Goal: Task Accomplishment & Management: Use online tool/utility

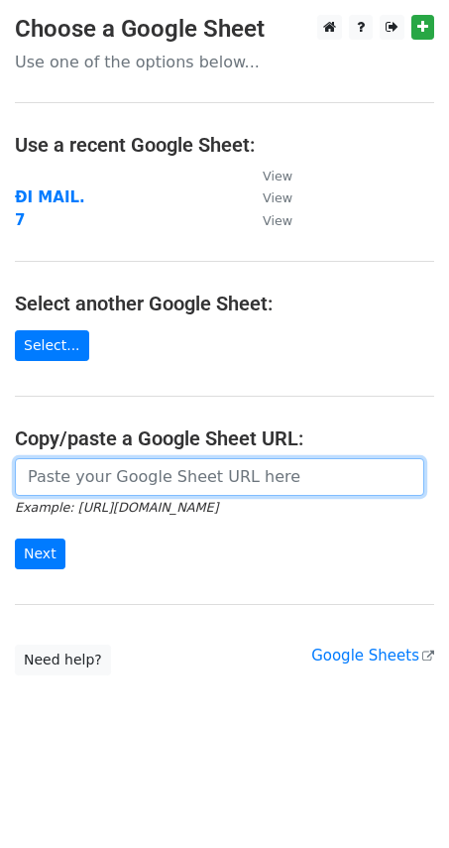
click at [97, 495] on input "url" at bounding box center [220, 477] width 410 height 38
paste input "[URL][DOMAIN_NAME]"
type input "[URL][DOMAIN_NAME]"
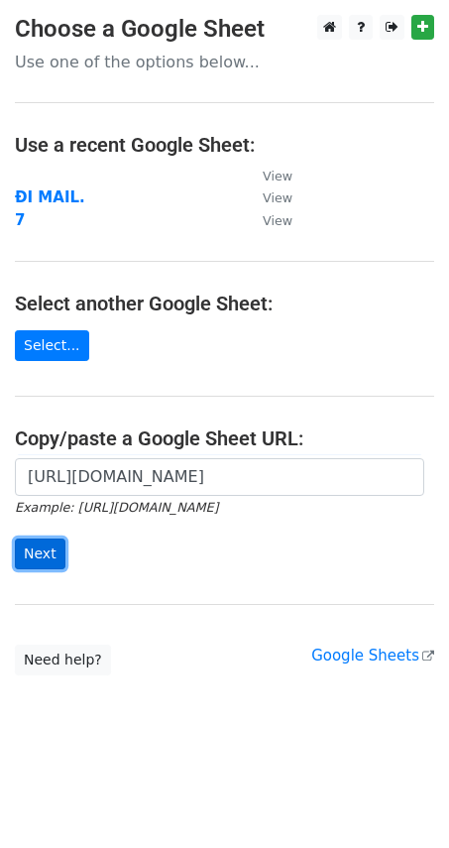
scroll to position [0, 0]
click at [42, 545] on input "Next" at bounding box center [40, 553] width 51 height 31
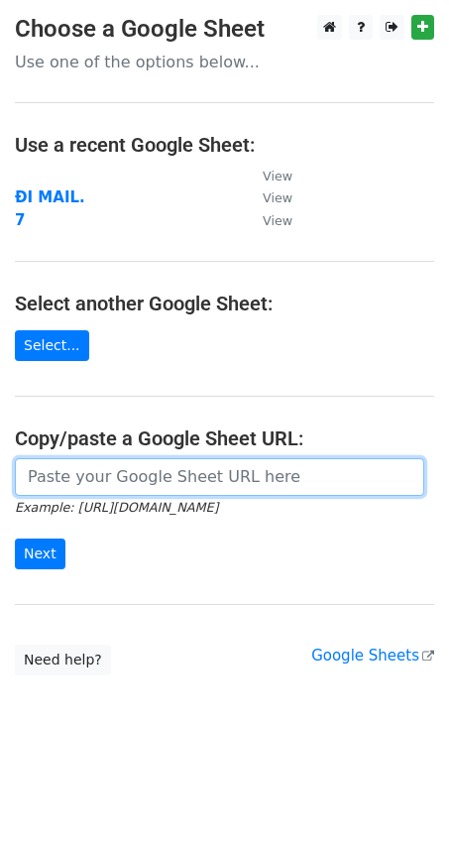
click at [153, 488] on input "url" at bounding box center [220, 477] width 410 height 38
paste input "[URL][DOMAIN_NAME]"
type input "[URL][DOMAIN_NAME]"
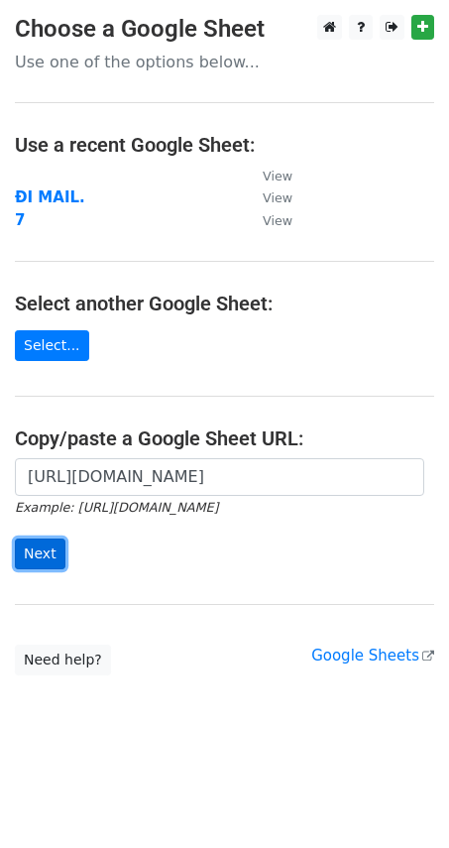
scroll to position [0, 0]
click at [50, 543] on input "Next" at bounding box center [40, 553] width 51 height 31
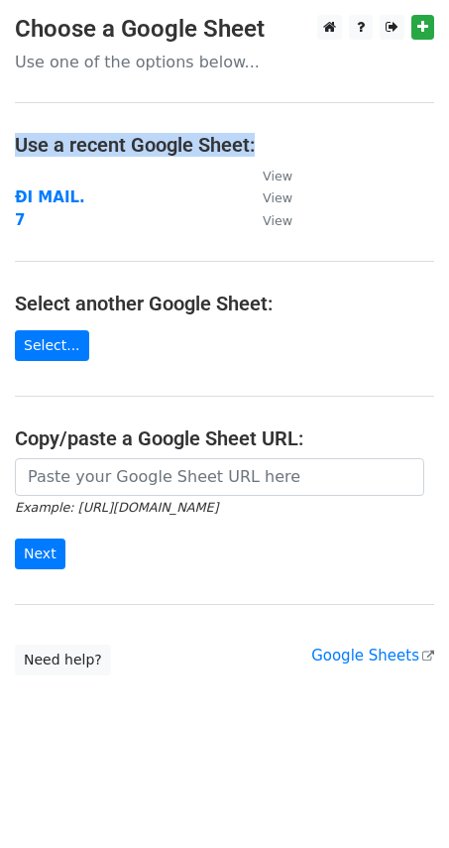
drag, startPoint x: 7, startPoint y: 142, endPoint x: 260, endPoint y: 135, distance: 253.0
click at [260, 135] on main "Choose a Google Sheet Use one of the options below... Use a recent Google Sheet…" at bounding box center [224, 345] width 449 height 660
click at [247, 105] on div at bounding box center [247, 105] width 0 height 0
click at [322, 130] on main "Choose a Google Sheet Use one of the options below... Use a recent Google Sheet…" at bounding box center [224, 345] width 449 height 660
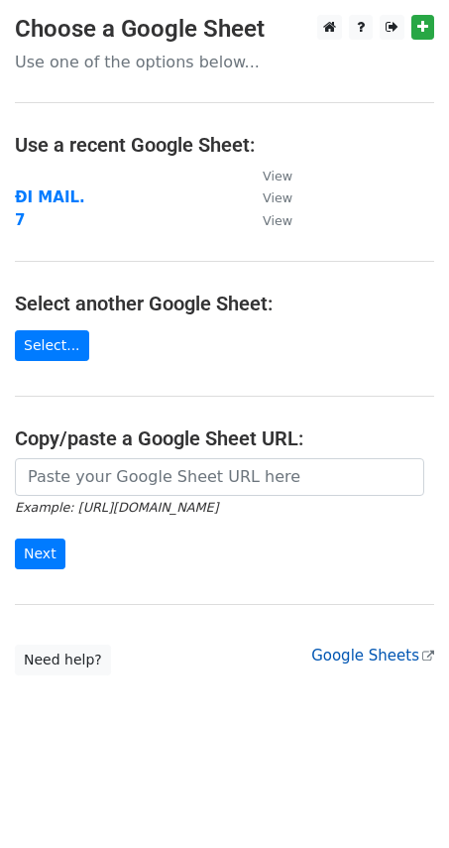
click at [358, 652] on link "Google Sheets" at bounding box center [372, 656] width 123 height 18
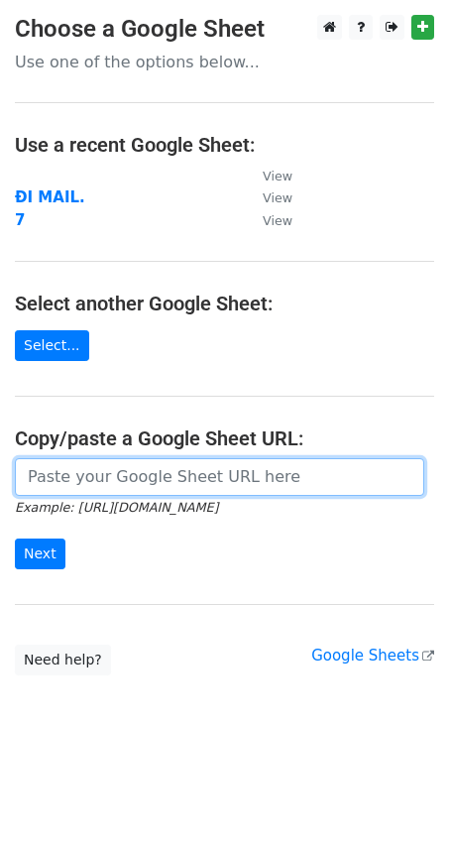
click at [135, 491] on input "url" at bounding box center [220, 477] width 410 height 38
paste input "https://docs.google.com/spreadsheets/d/10xlEcM6POtzBOKIdna-6545Wf6sDUafZyq4F72Q…"
type input "https://docs.google.com/spreadsheets/d/10xlEcM6POtzBOKIdna-6545Wf6sDUafZyq4F72Q…"
click at [15, 538] on input "Next" at bounding box center [40, 553] width 51 height 31
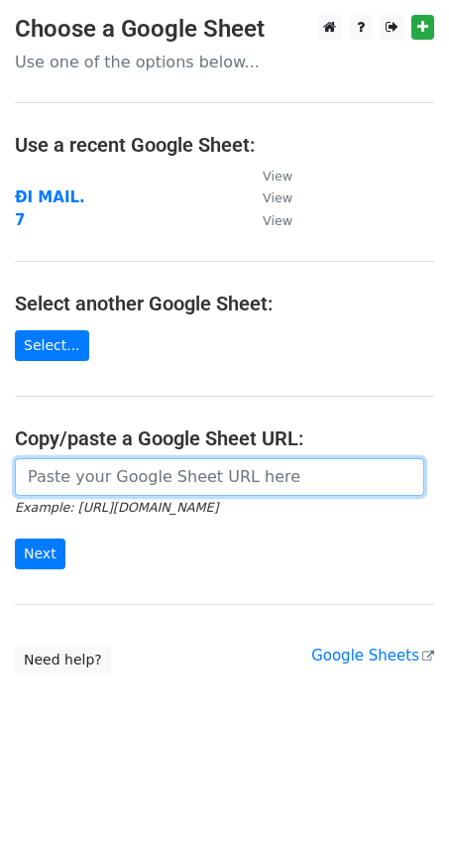
click at [129, 483] on input "url" at bounding box center [220, 477] width 410 height 38
paste input "https://docs.google.com/spreadsheets/d/10xlEcM6POtzBOKIdna-6545Wf6sDUafZyq4F72Q…"
type input "https://docs.google.com/spreadsheets/d/10xlEcM6POtzBOKIdna-6545Wf6sDUafZyq4F72Q…"
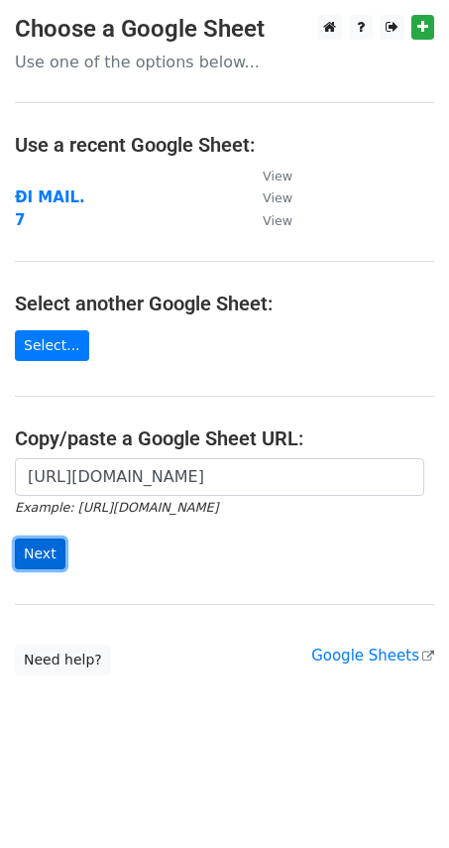
click at [26, 553] on input "Next" at bounding box center [40, 553] width 51 height 31
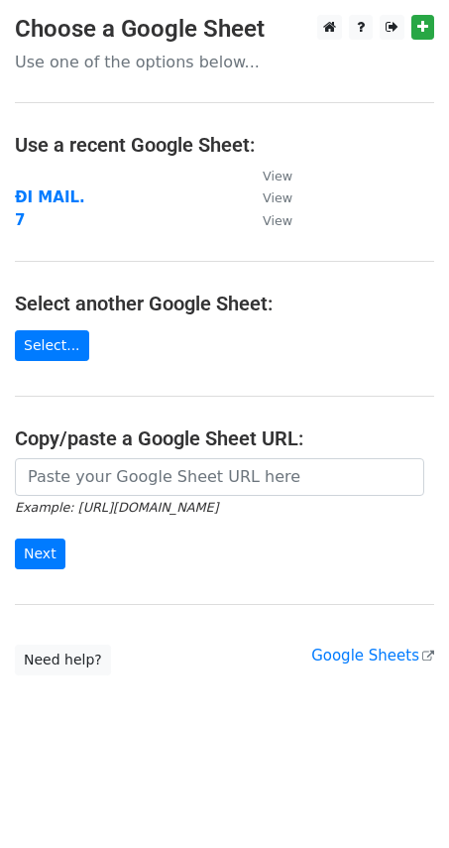
click at [237, 439] on h4 "Copy/paste a Google Sheet URL:" at bounding box center [224, 438] width 419 height 24
click at [246, 434] on h4 "Copy/paste a Google Sheet URL:" at bounding box center [224, 438] width 419 height 24
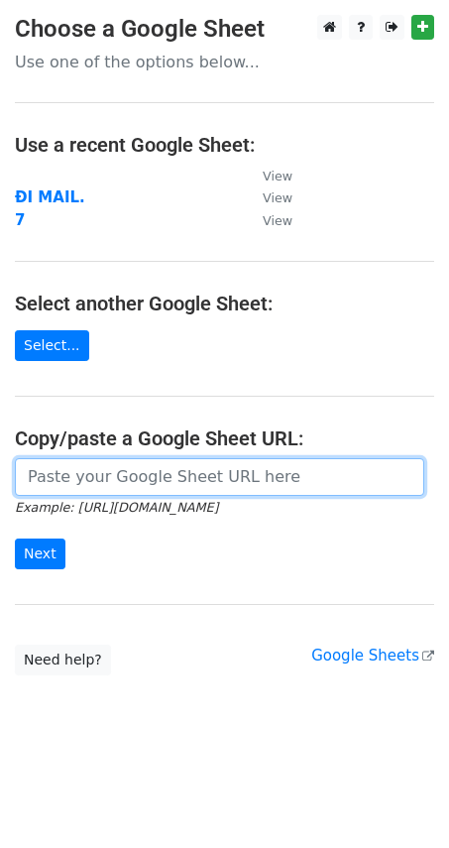
click at [171, 476] on input "url" at bounding box center [220, 477] width 410 height 38
paste input "https://docs.google.com/spreadsheets/d/10xlEcM6POtzBOKIdna-6545Wf6sDUafZyq4F72Q…"
type input "https://docs.google.com/spreadsheets/d/10xlEcM6POtzBOKIdna-6545Wf6sDUafZyq4F72Q…"
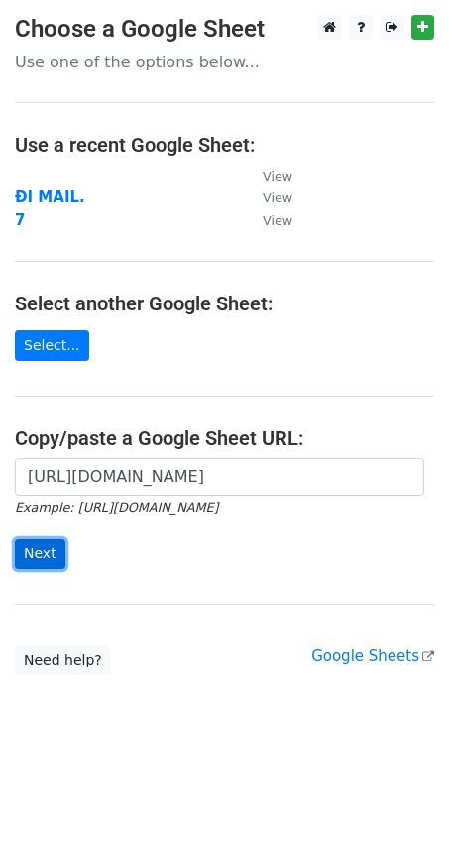
scroll to position [0, 0]
click at [51, 550] on input "Next" at bounding box center [40, 553] width 51 height 31
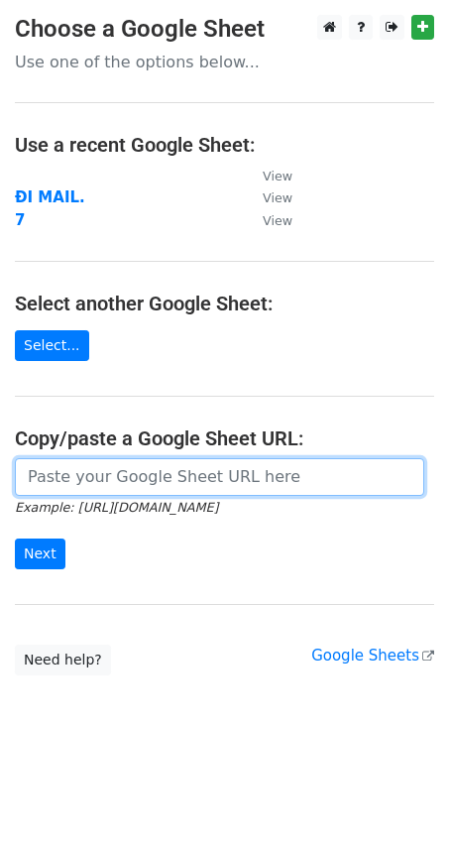
click at [88, 491] on input "url" at bounding box center [220, 477] width 410 height 38
paste input "[URL][DOMAIN_NAME]"
type input "[URL][DOMAIN_NAME]"
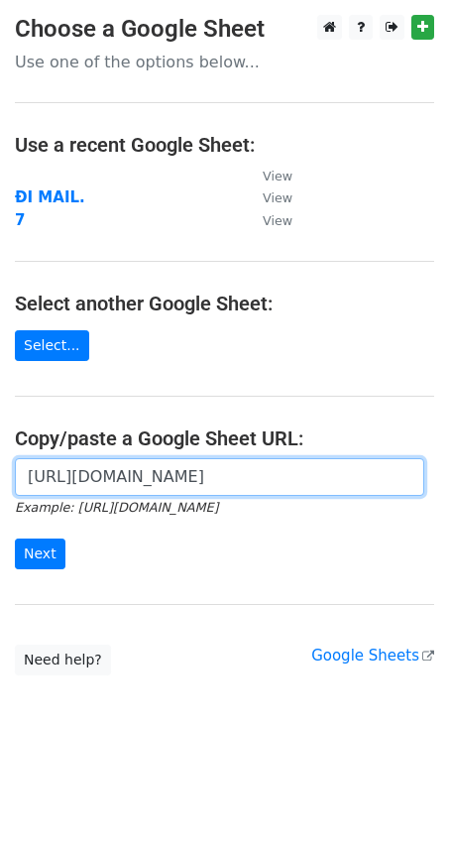
click at [15, 538] on input "Next" at bounding box center [40, 553] width 51 height 31
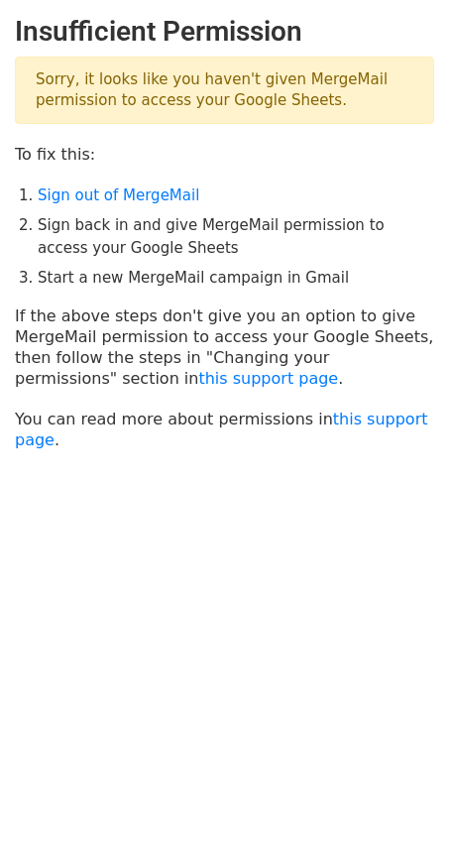
click at [124, 23] on h2 "Insufficient Permission" at bounding box center [224, 32] width 419 height 34
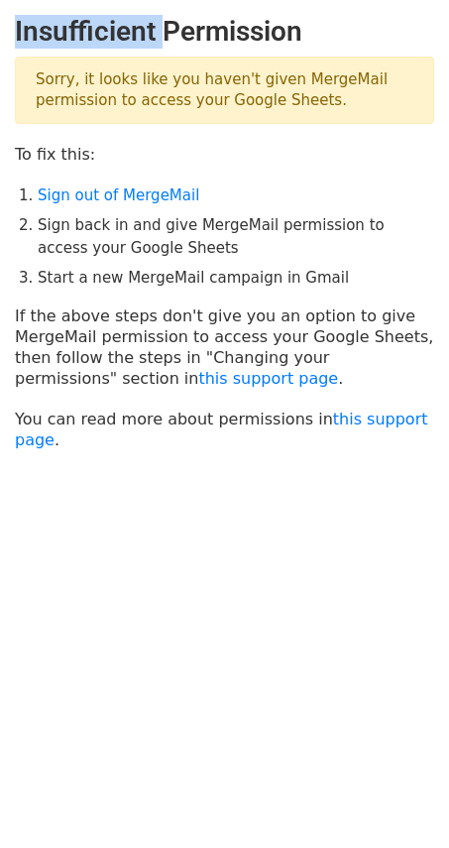
click at [124, 23] on h2 "Insufficient Permission" at bounding box center [224, 32] width 419 height 34
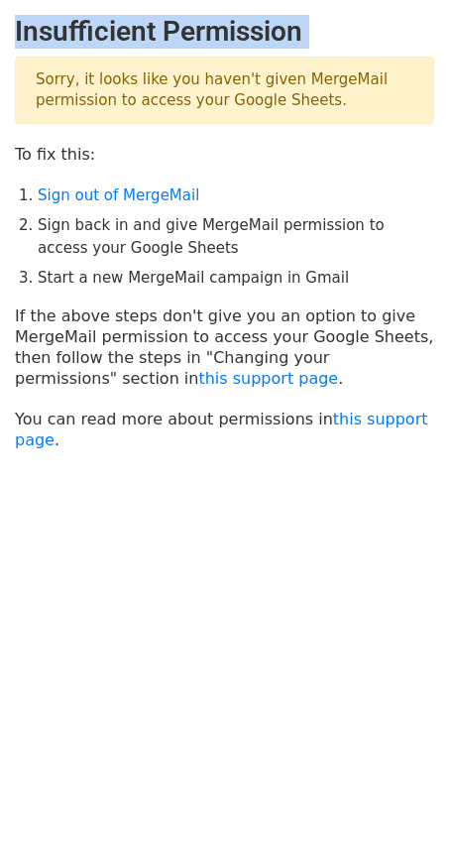
click at [124, 23] on h2 "Insufficient Permission" at bounding box center [224, 32] width 419 height 34
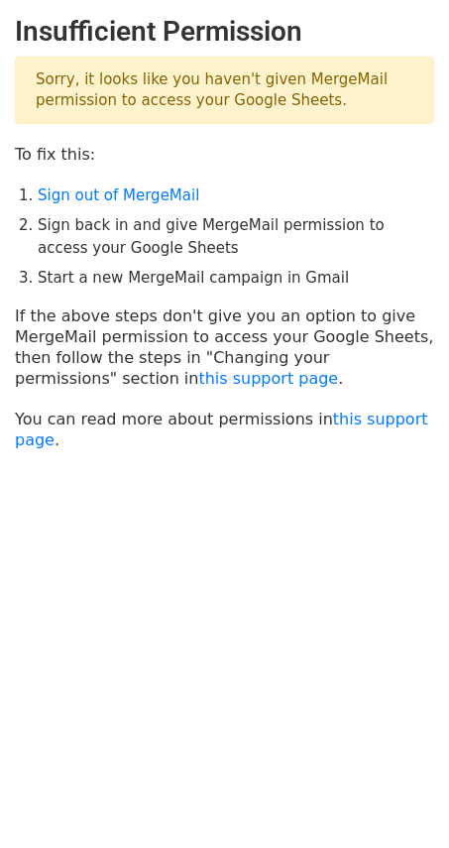
click at [222, 115] on p "Sorry, it looks like you haven't given MergeMail permission to access your Goog…" at bounding box center [224, 90] width 419 height 67
click at [121, 197] on link "Sign out of MergeMail" at bounding box center [119, 195] width 162 height 18
click at [88, 87] on p "Sorry, it looks like you haven't given MergeMail permission to access your Goog…" at bounding box center [224, 90] width 419 height 67
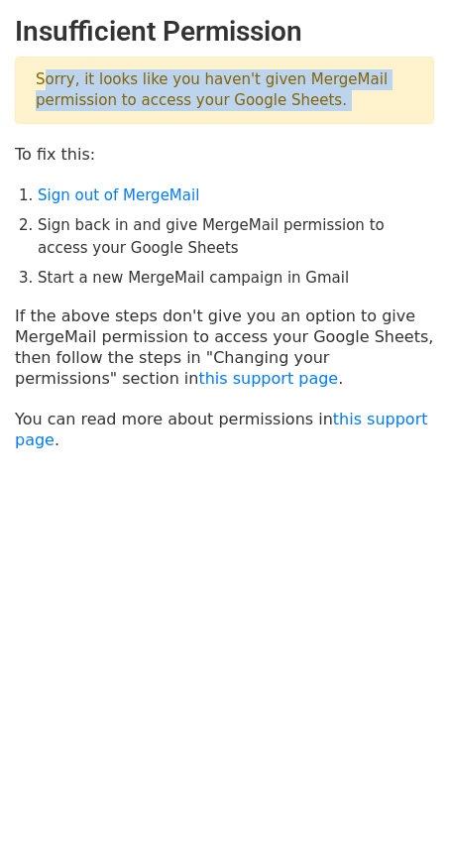
click at [88, 87] on p "Sorry, it looks like you haven't given MergeMail permission to access your Goog…" at bounding box center [224, 90] width 419 height 67
click at [139, 87] on p "Sorry, it looks like you haven't given MergeMail permission to access your Goog…" at bounding box center [224, 90] width 419 height 67
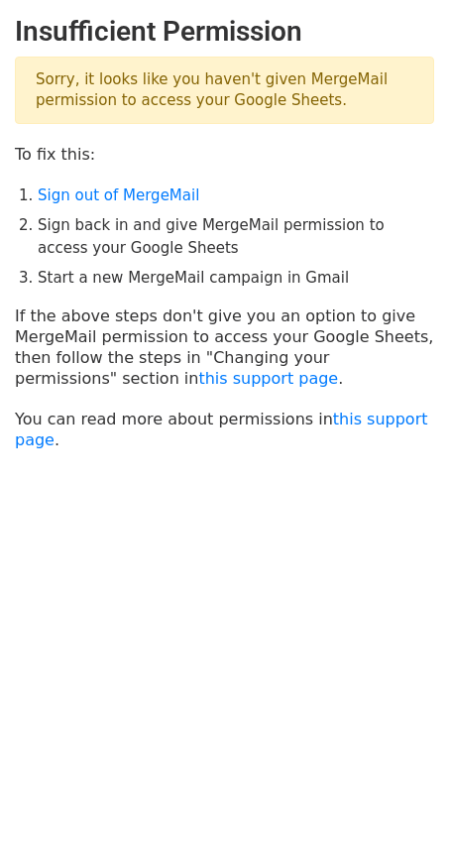
click at [220, 102] on p "Sorry, it looks like you haven't given MergeMail permission to access your Goog…" at bounding box center [224, 90] width 419 height 67
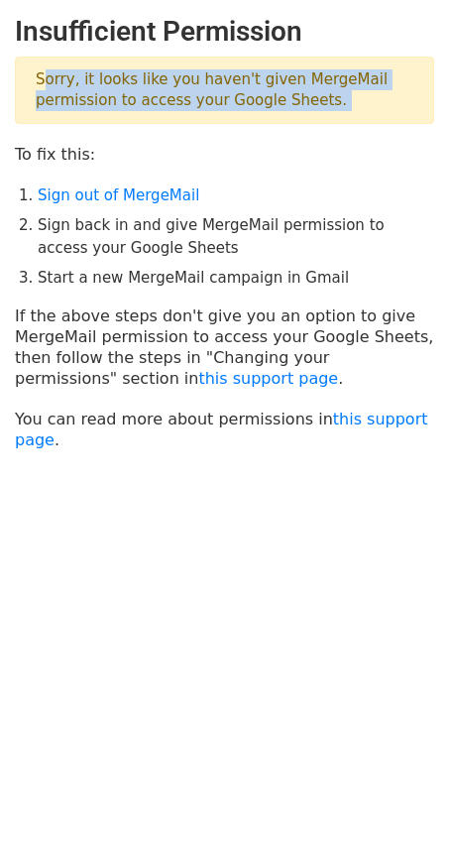
click at [220, 102] on p "Sorry, it looks like you haven't given MergeMail permission to access your Goog…" at bounding box center [224, 90] width 419 height 67
click at [100, 92] on p "Sorry, it looks like you haven't given MergeMail permission to access your Goog…" at bounding box center [224, 90] width 419 height 67
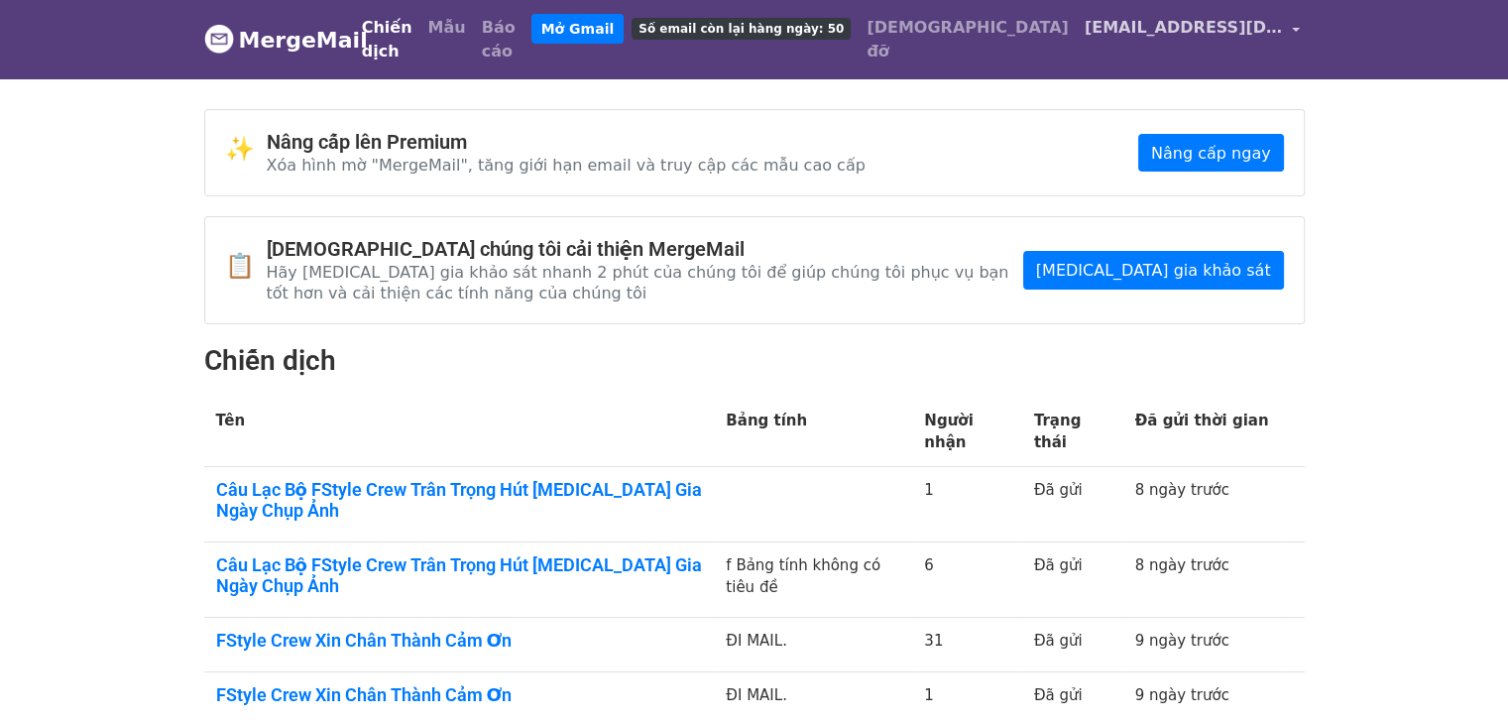
click at [1278, 29] on link "fstylecrewbannhansu@gmail.com" at bounding box center [1193, 31] width 232 height 47
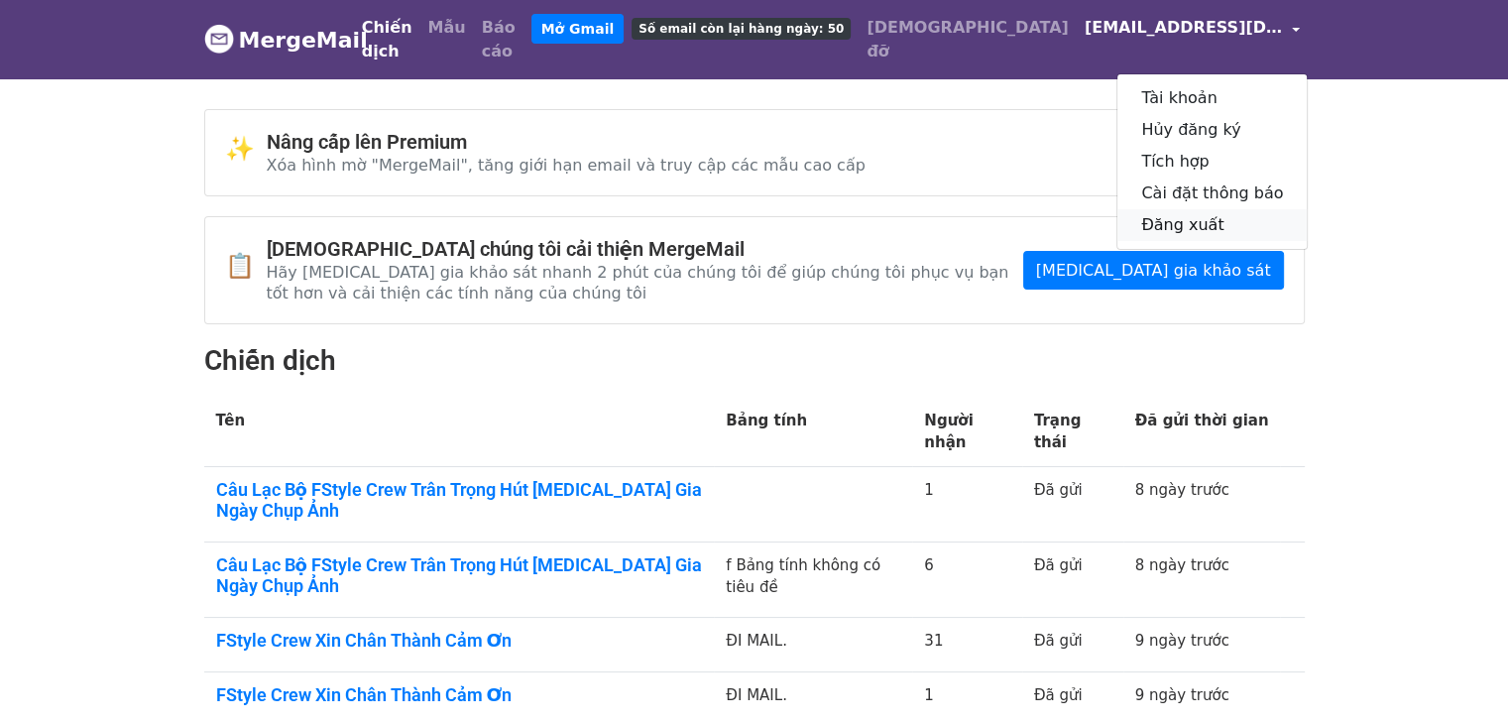
click at [1197, 215] on font "Đăng xuất" at bounding box center [1182, 224] width 82 height 19
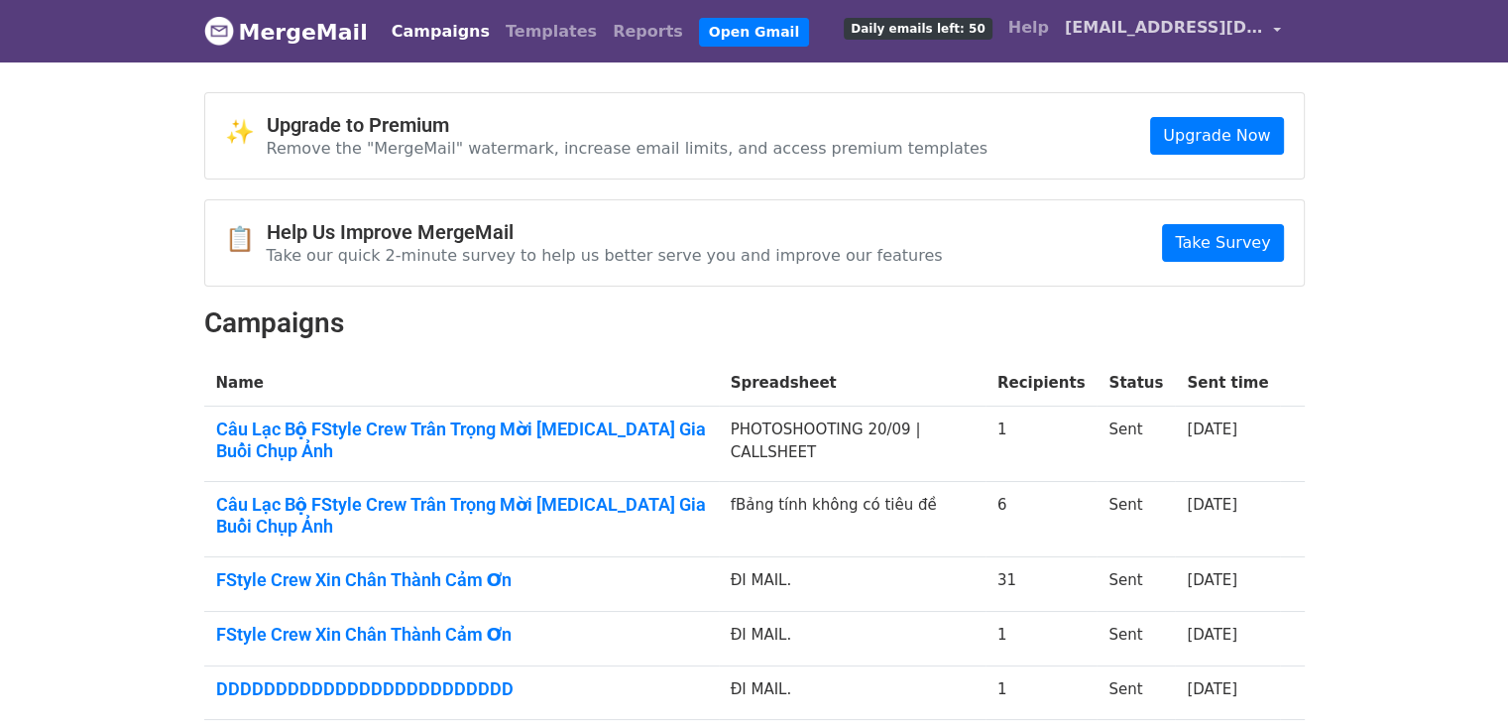
click at [1170, 22] on span "[EMAIL_ADDRESS][DOMAIN_NAME]" at bounding box center [1164, 28] width 198 height 24
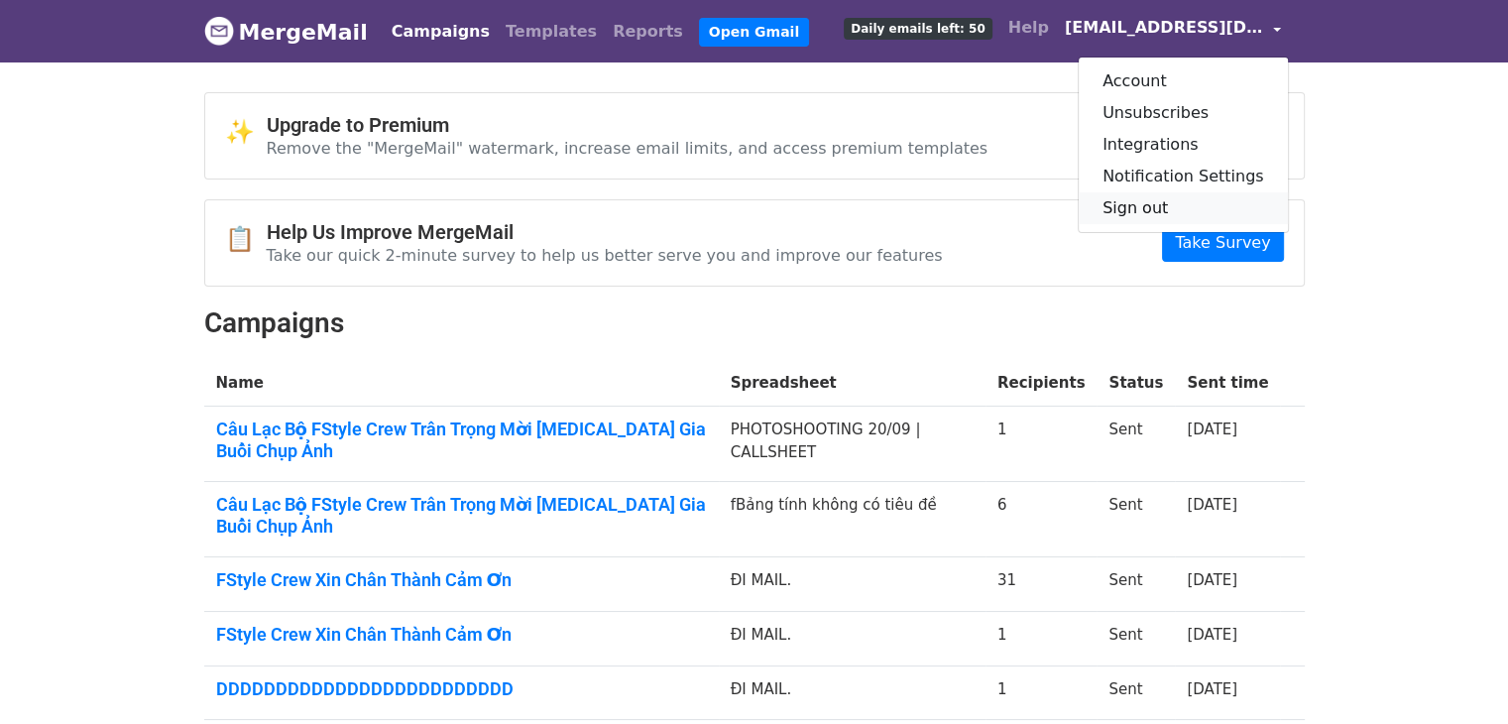
click at [1170, 199] on link "Sign out" at bounding box center [1183, 208] width 209 height 32
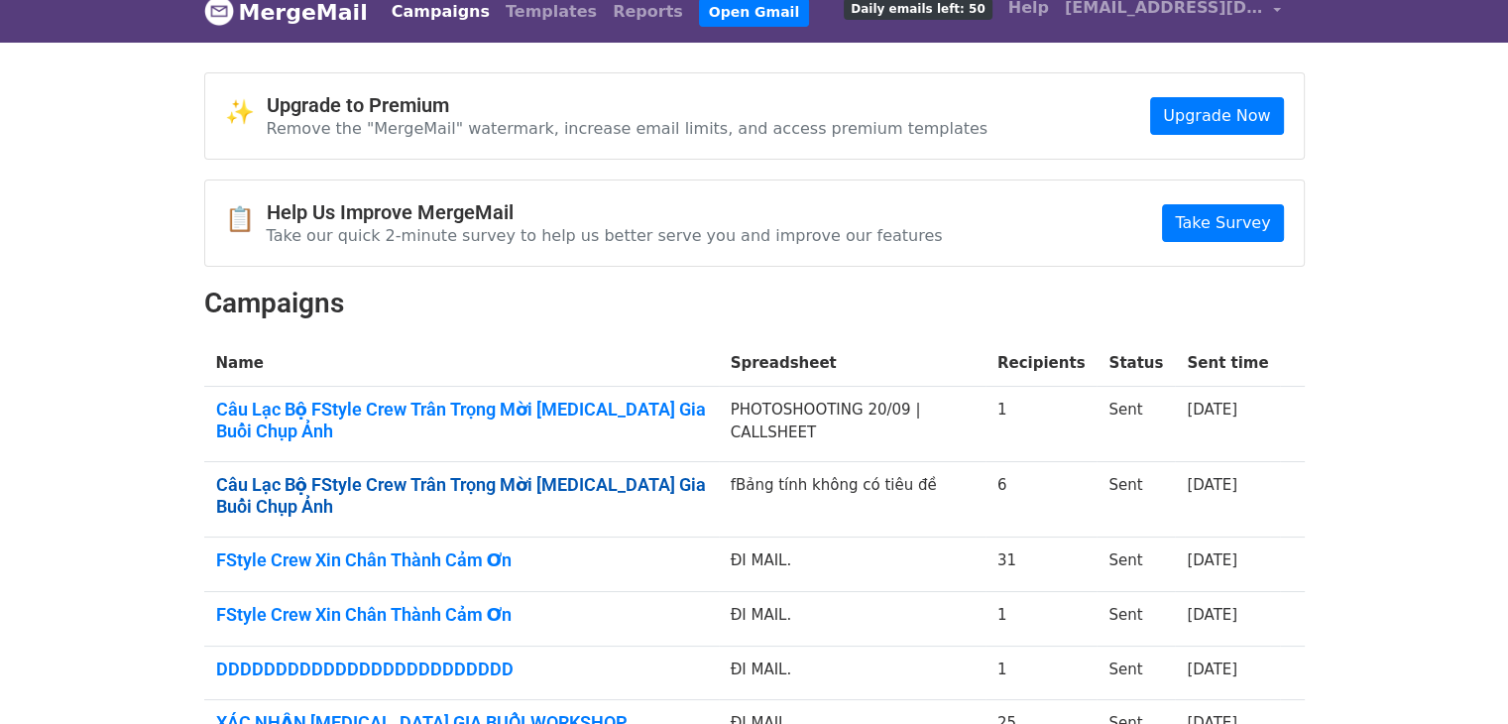
scroll to position [16, 0]
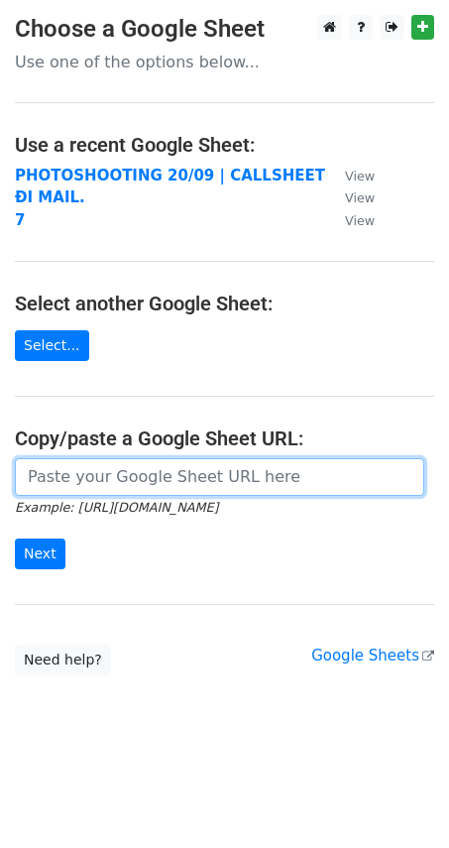
click at [89, 484] on input "url" at bounding box center [220, 477] width 410 height 38
paste input "https://docs.google.com/spreadsheets/d/116Z_Vb2eN02WN3mR5wy_aiZm1AYvQy_03Tvkjoy…"
type input "https://docs.google.com/spreadsheets/d/116Z_Vb2eN02WN3mR5wy_aiZm1AYvQy_03Tvkjoy…"
click at [15, 538] on input "Next" at bounding box center [40, 553] width 51 height 31
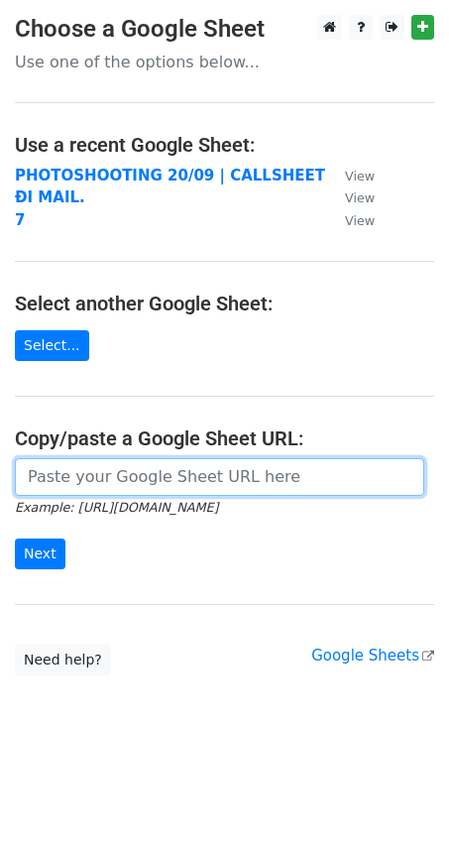
click at [91, 472] on input "url" at bounding box center [220, 477] width 410 height 38
paste input "[URL][DOMAIN_NAME]"
type input "https://docs.google.com/spreadsheets/d/116Z_Vb2eN02WN3mR5wy_aiZm1AYvQy_03Tvkjoy…"
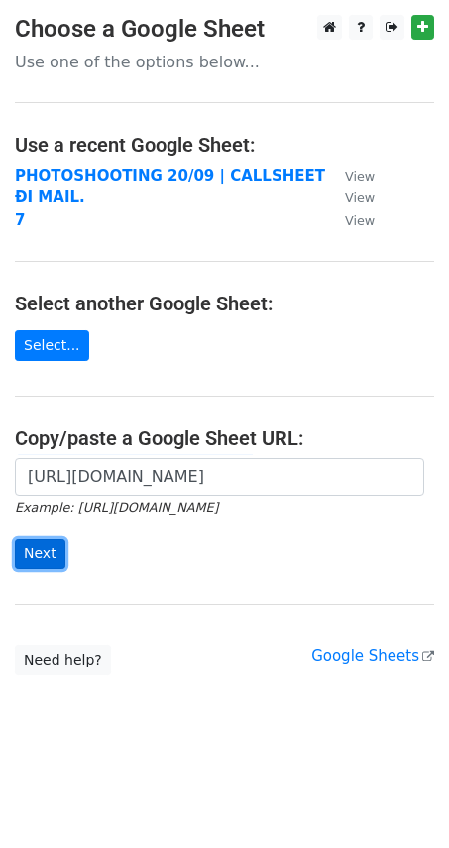
scroll to position [0, 0]
click at [42, 553] on input "Next" at bounding box center [40, 553] width 51 height 31
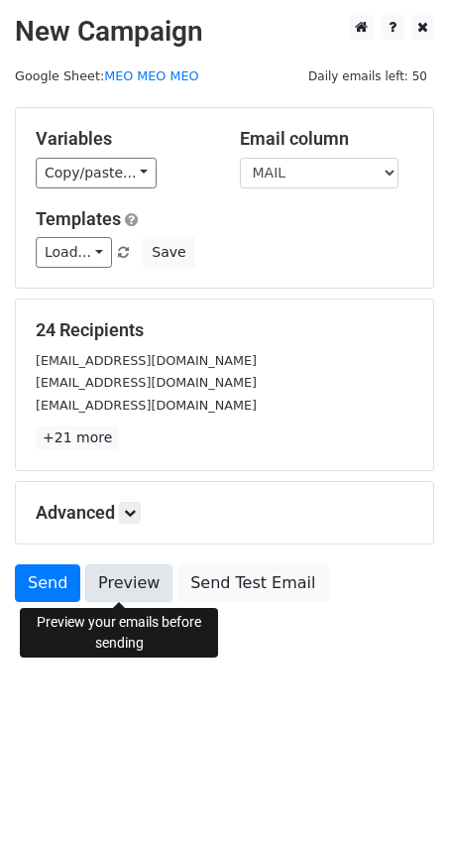
click at [120, 575] on link "Preview" at bounding box center [128, 583] width 87 height 38
click at [136, 591] on link "Preview" at bounding box center [128, 583] width 87 height 38
click at [146, 585] on link "Preview" at bounding box center [128, 583] width 87 height 38
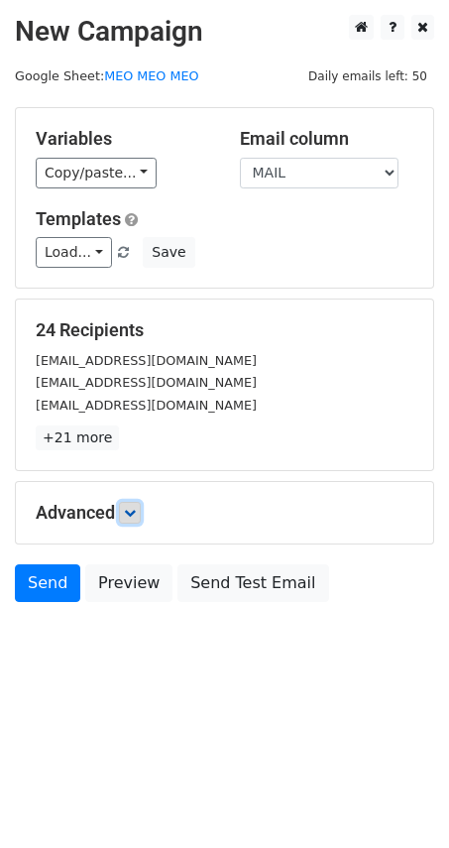
click at [135, 516] on icon at bounding box center [130, 513] width 12 height 12
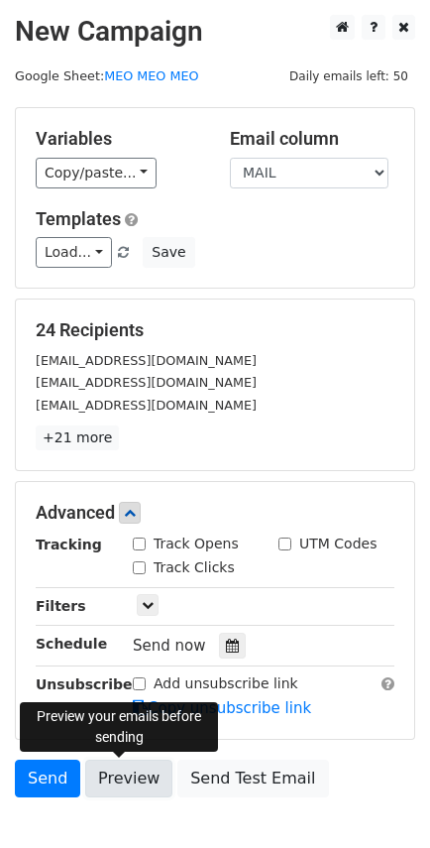
click at [132, 765] on link "Preview" at bounding box center [128, 779] width 87 height 38
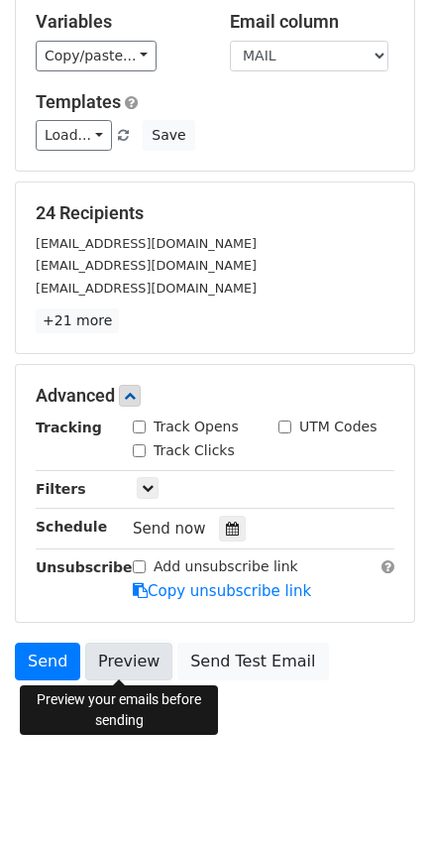
click at [124, 676] on link "Preview" at bounding box center [128, 662] width 87 height 38
click at [104, 652] on link "Preview" at bounding box center [128, 662] width 87 height 38
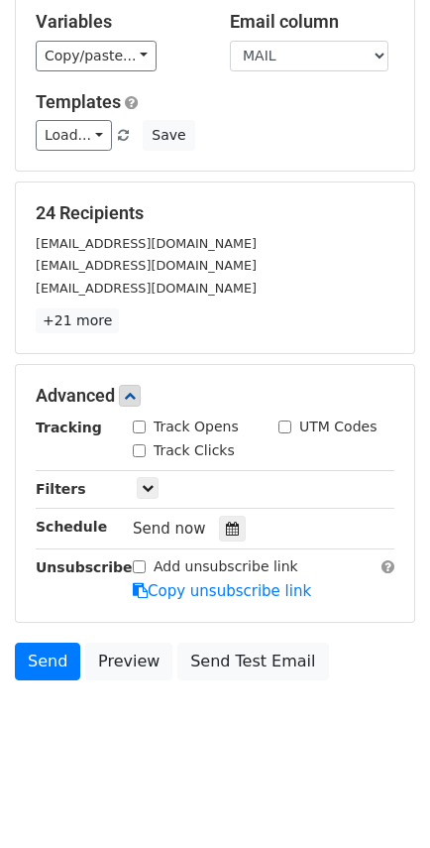
click at [117, 684] on div "Send Preview Send Test Email" at bounding box center [215, 667] width 430 height 48
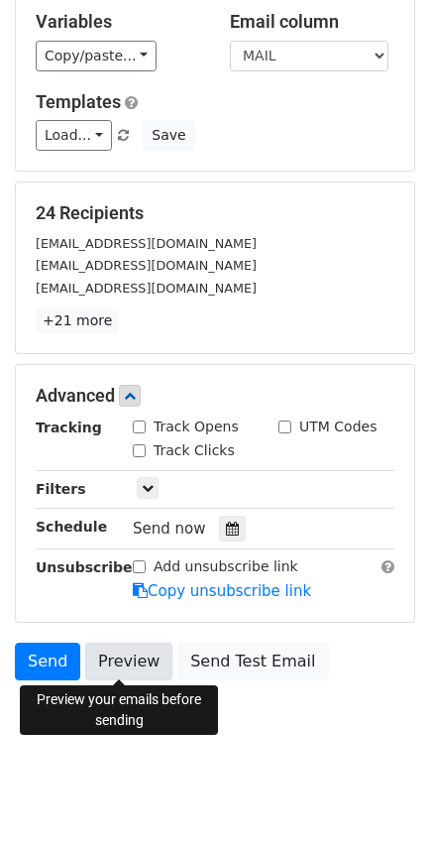
click at [111, 651] on link "Preview" at bounding box center [128, 662] width 87 height 38
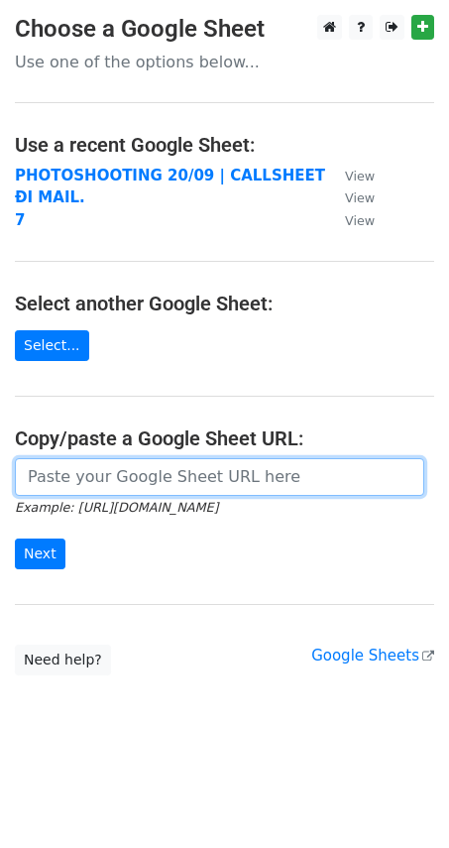
click at [52, 465] on input "url" at bounding box center [220, 477] width 410 height 38
paste input "https://docs.google.com/spreadsheets/d/116Z_Vb2eN02WN3mR5wy_aiZm1AYvQy_03Tvkjoy…"
type input "[URL][DOMAIN_NAME]"
click at [15, 538] on input "Next" at bounding box center [40, 553] width 51 height 31
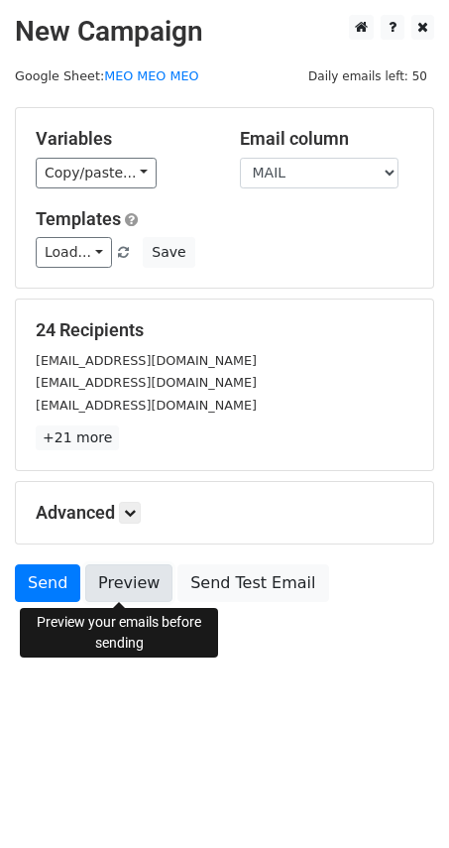
click at [134, 572] on link "Preview" at bounding box center [128, 583] width 87 height 38
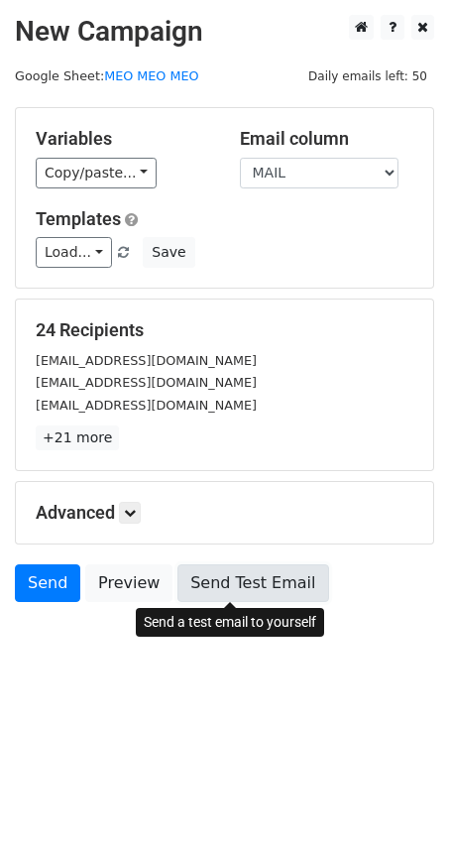
click at [214, 576] on link "Send Test Email" at bounding box center [253, 583] width 151 height 38
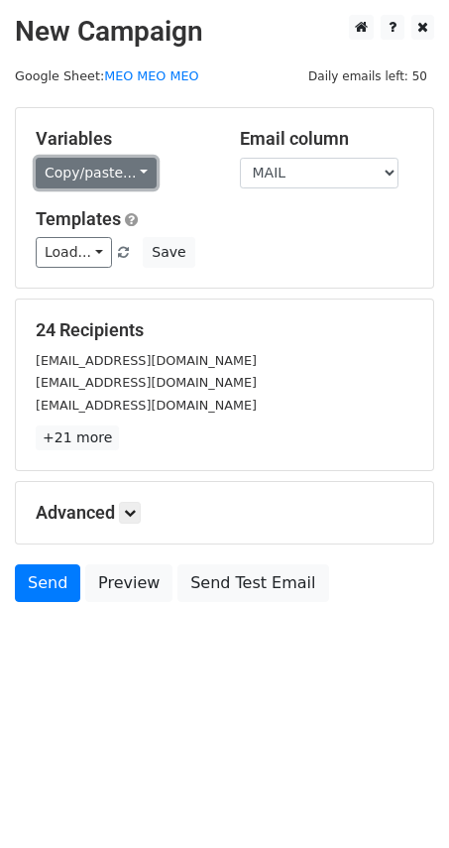
click at [102, 178] on link "Copy/paste..." at bounding box center [96, 173] width 121 height 31
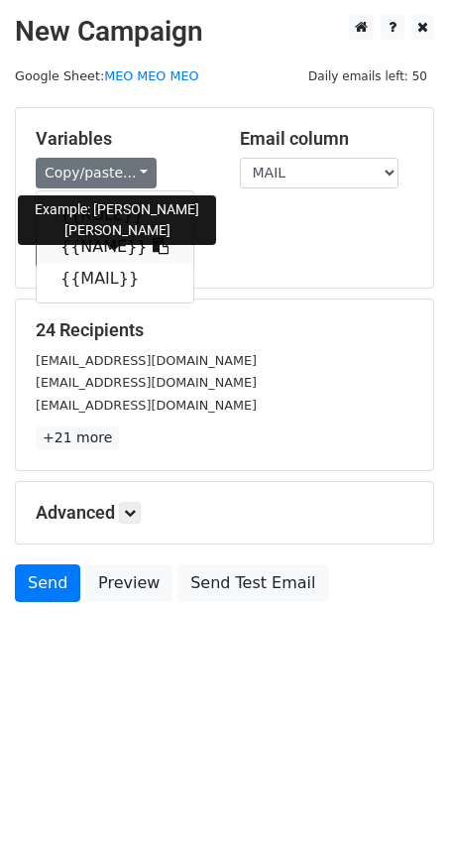
click at [100, 252] on link "{{NAME}}" at bounding box center [115, 247] width 157 height 32
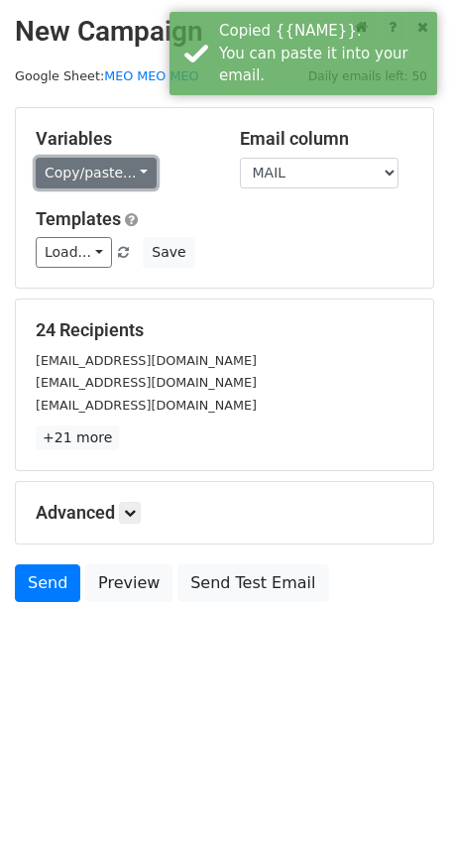
click at [81, 170] on link "Copy/paste..." at bounding box center [96, 173] width 121 height 31
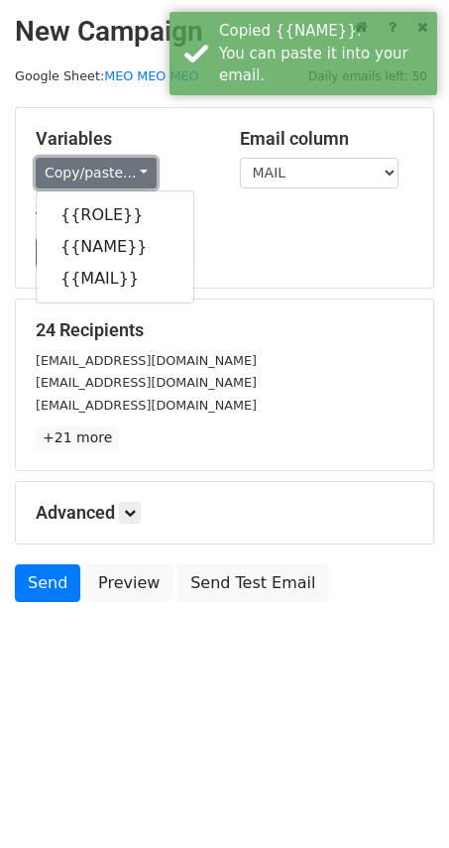
click at [81, 170] on link "Copy/paste..." at bounding box center [96, 173] width 121 height 31
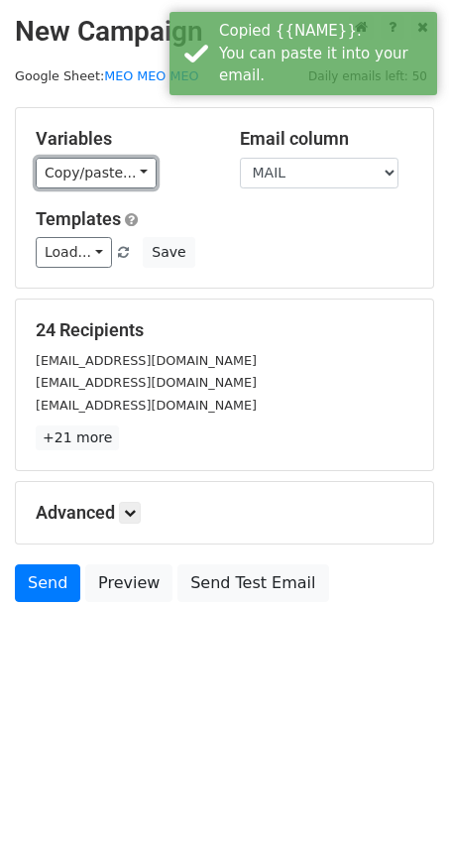
click at [93, 181] on link "Copy/paste..." at bounding box center [96, 173] width 121 height 31
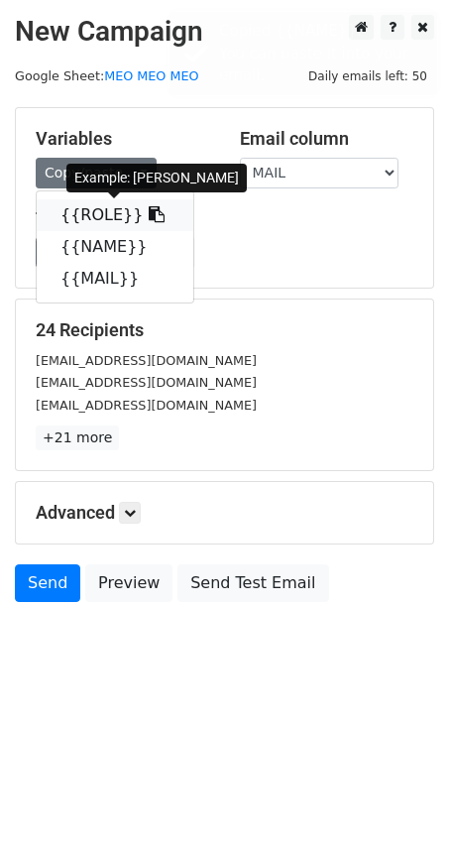
click at [143, 205] on span at bounding box center [153, 214] width 21 height 19
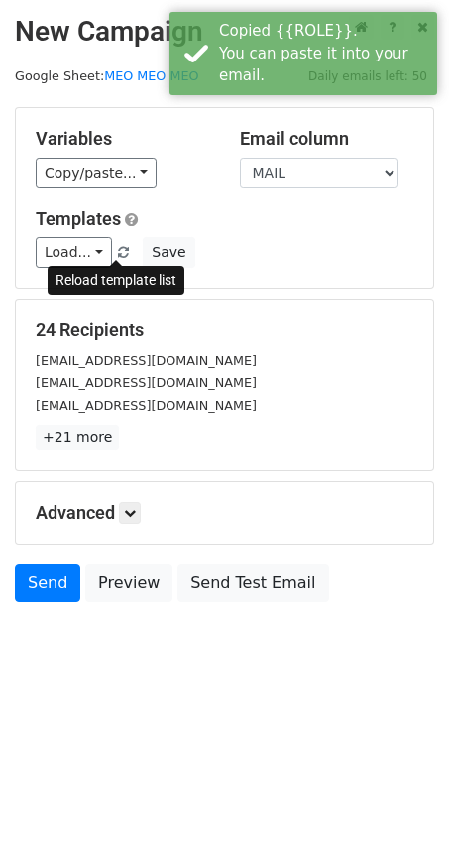
click at [118, 250] on span at bounding box center [123, 253] width 11 height 13
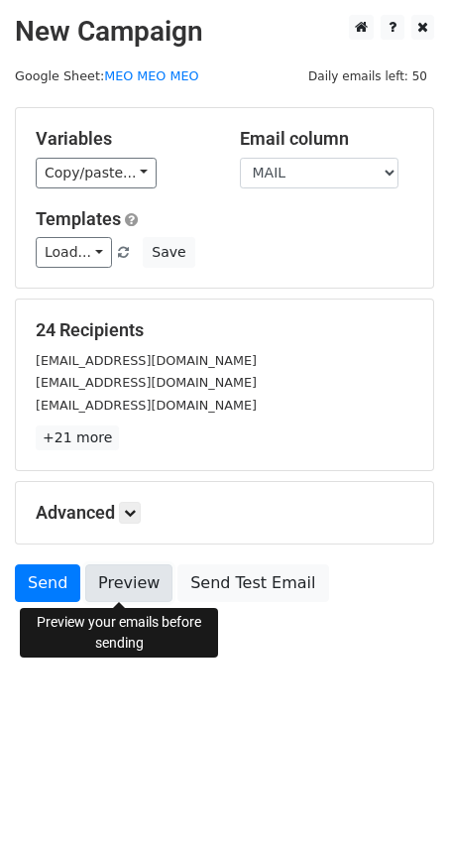
click at [128, 583] on link "Preview" at bounding box center [128, 583] width 87 height 38
click at [138, 587] on link "Preview" at bounding box center [128, 583] width 87 height 38
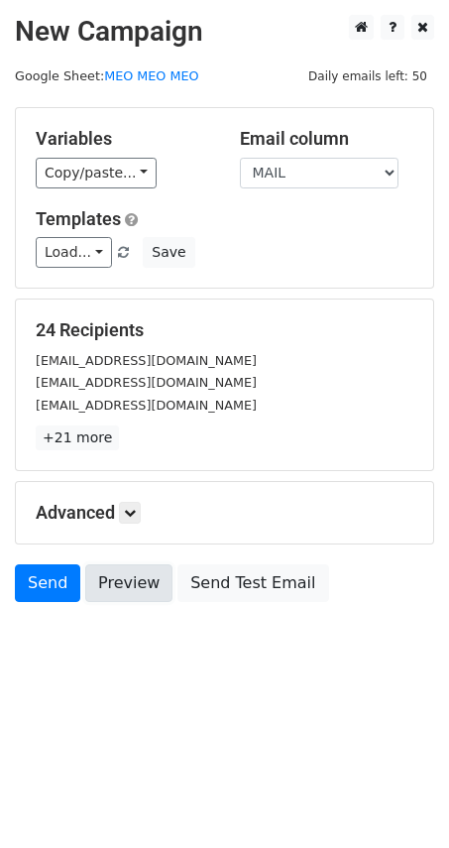
click at [138, 587] on link "Preview" at bounding box center [128, 583] width 87 height 38
drag, startPoint x: 138, startPoint y: 587, endPoint x: 331, endPoint y: 40, distance: 580.5
click at [331, 40] on main "New Campaign Daily emails left: 50 Google Sheet: MEO MEO MEO Variables Copy/pas…" at bounding box center [224, 313] width 449 height 597
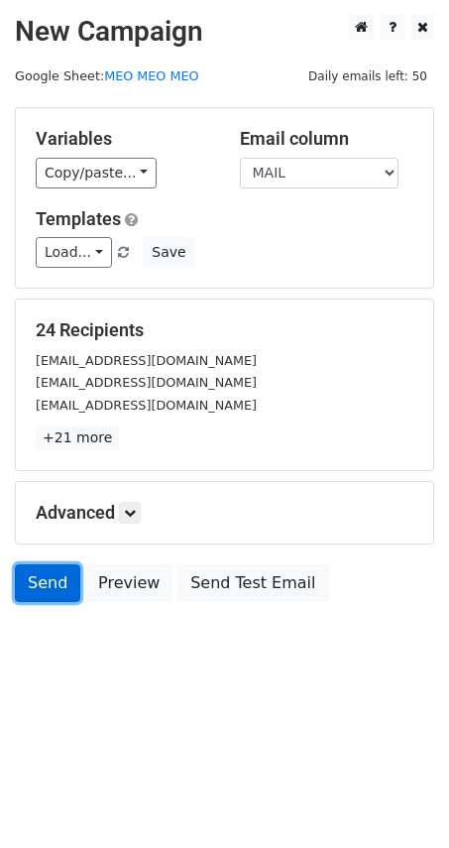
click at [32, 570] on link "Send" at bounding box center [47, 583] width 65 height 38
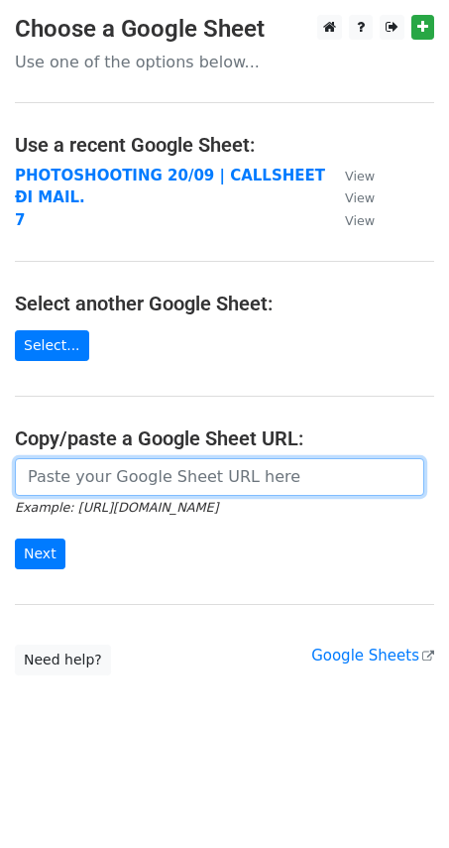
click at [73, 482] on input "url" at bounding box center [220, 477] width 410 height 38
paste input "{{ROLE}}"
type input "{"
paste input "[URL][DOMAIN_NAME]"
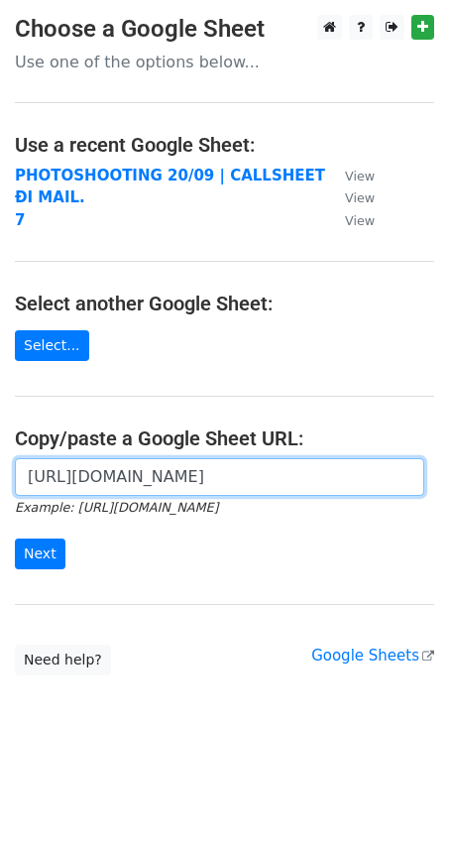
type input "[URL][DOMAIN_NAME]"
click at [15, 538] on input "Next" at bounding box center [40, 553] width 51 height 31
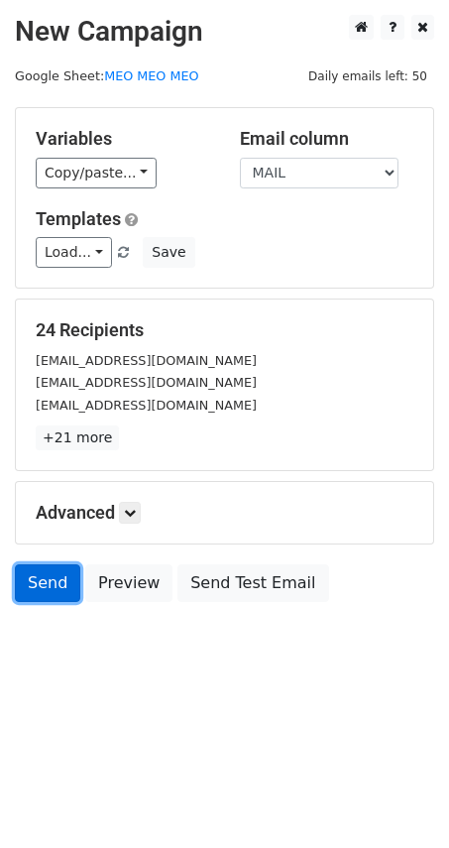
click at [48, 586] on link "Send" at bounding box center [47, 583] width 65 height 38
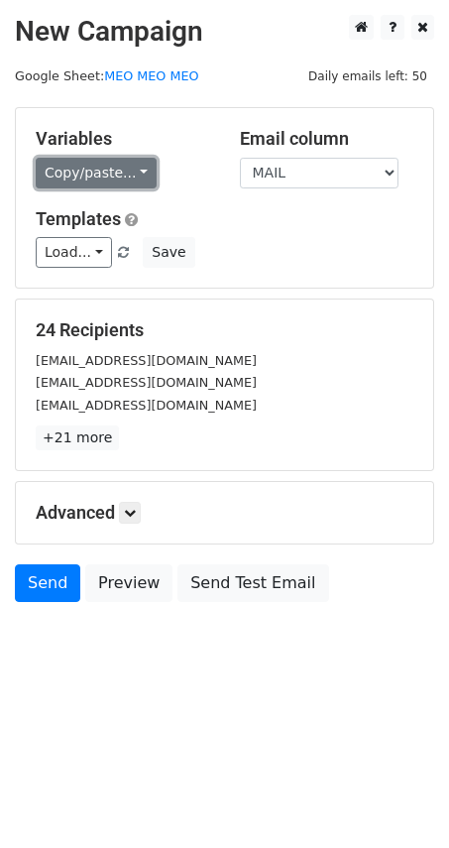
click at [96, 169] on link "Copy/paste..." at bounding box center [96, 173] width 121 height 31
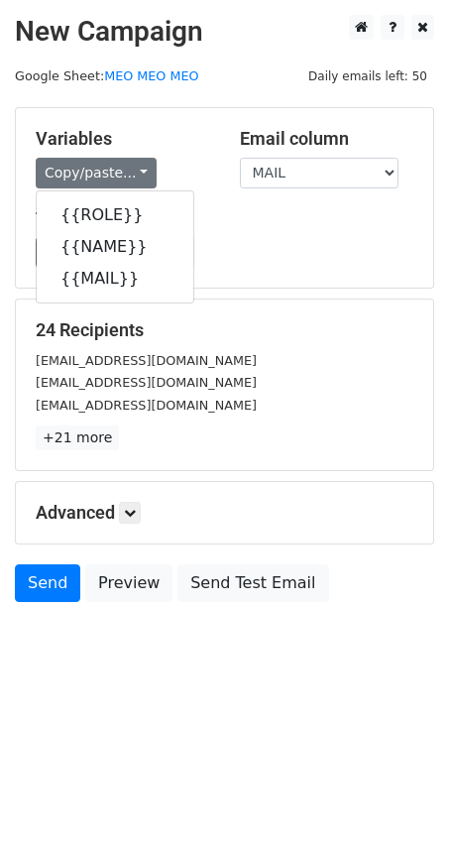
click at [291, 233] on div "Templates Load... No templates saved Save" at bounding box center [225, 238] width 408 height 60
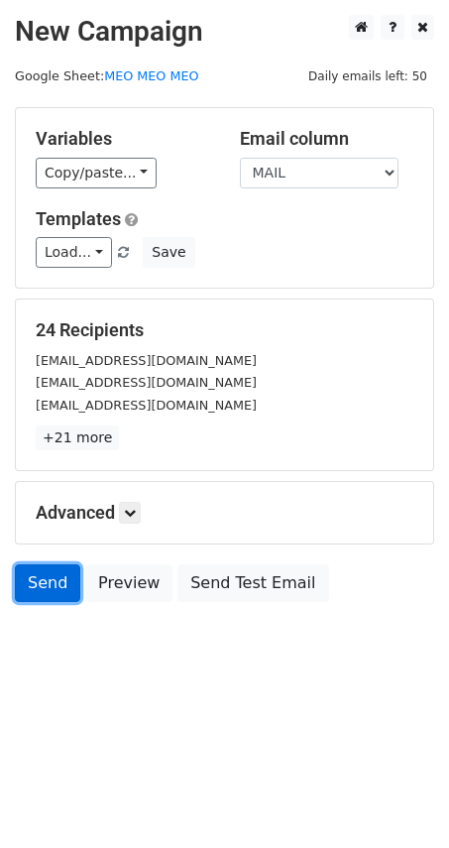
click at [52, 570] on link "Send" at bounding box center [47, 583] width 65 height 38
